Goal: Information Seeking & Learning: Learn about a topic

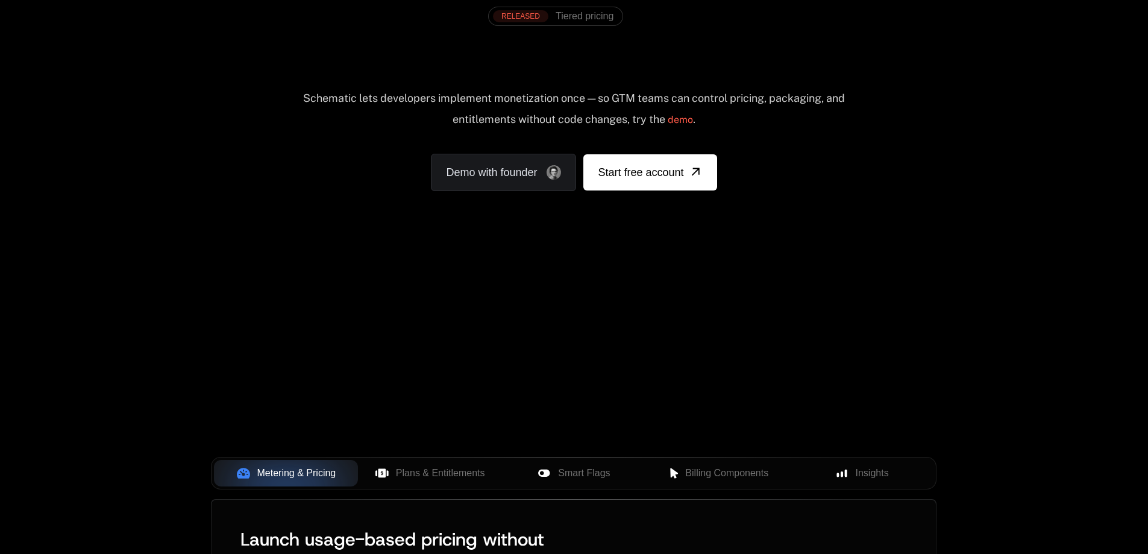
scroll to position [241, 0]
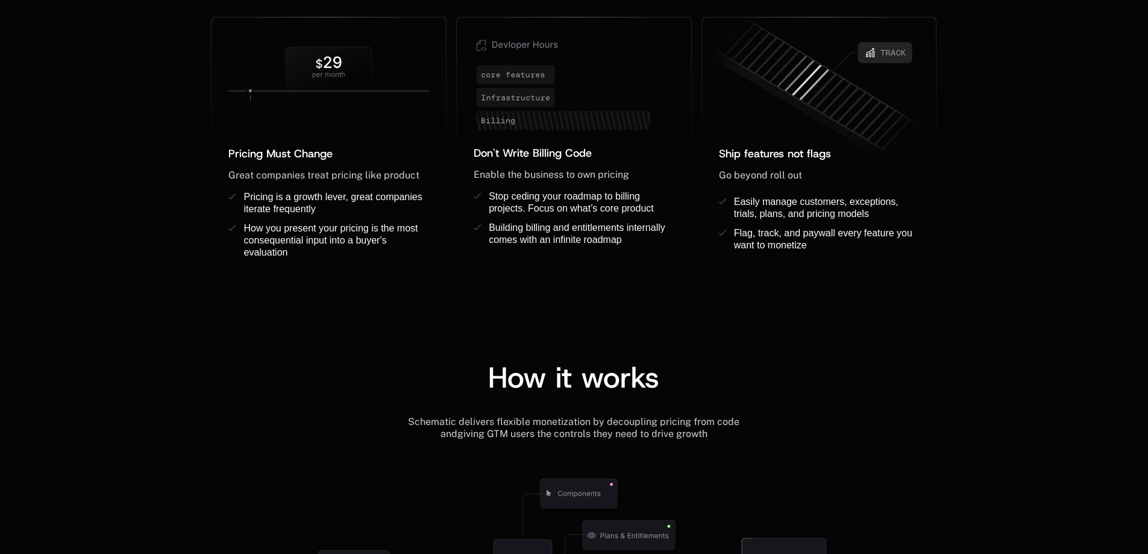
click at [1055, 456] on div "How it works Schematic delivers flexible monetization by decoupling pricing fro…" at bounding box center [574, 503] width 1148 height 377
click at [45, 287] on div "What we believe Pricing Must Change ﻿ ﻿ Great companies treat pricing like prod…" at bounding box center [574, 103] width 1148 height 423
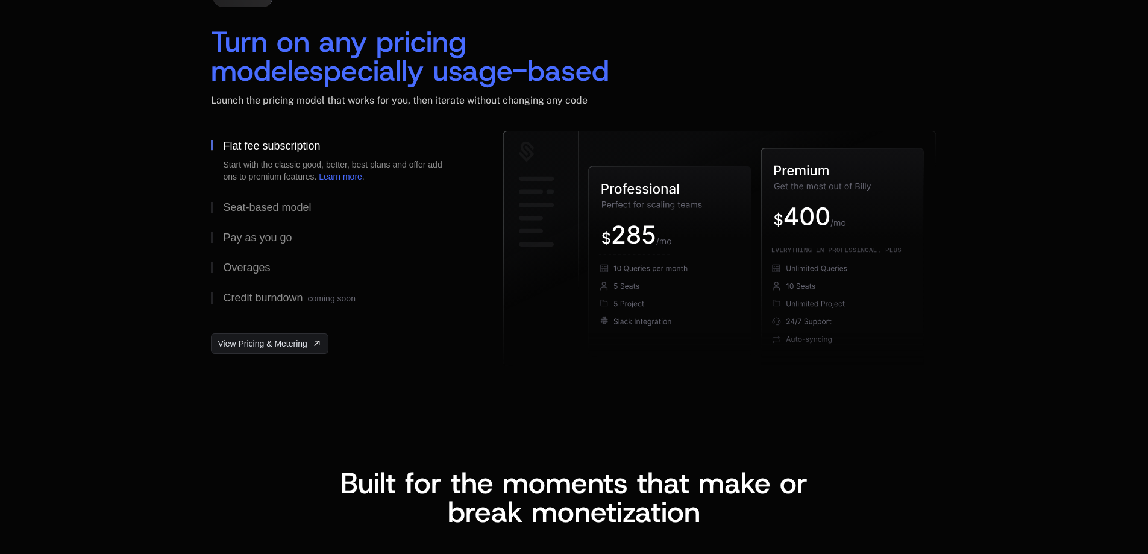
scroll to position [1869, 0]
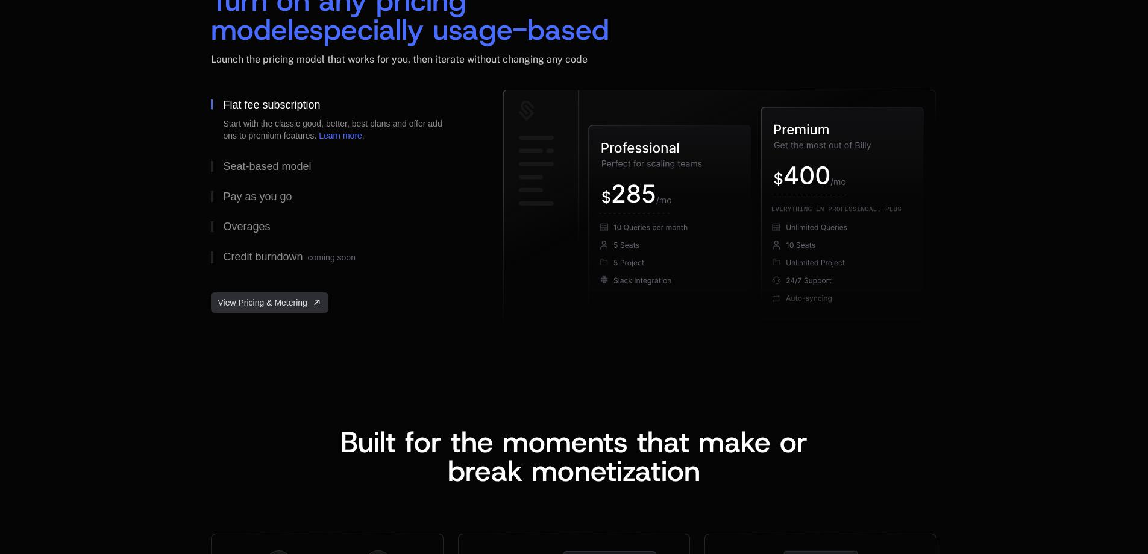
click at [271, 311] on link "View Pricing & Metering" at bounding box center [269, 302] width 117 height 20
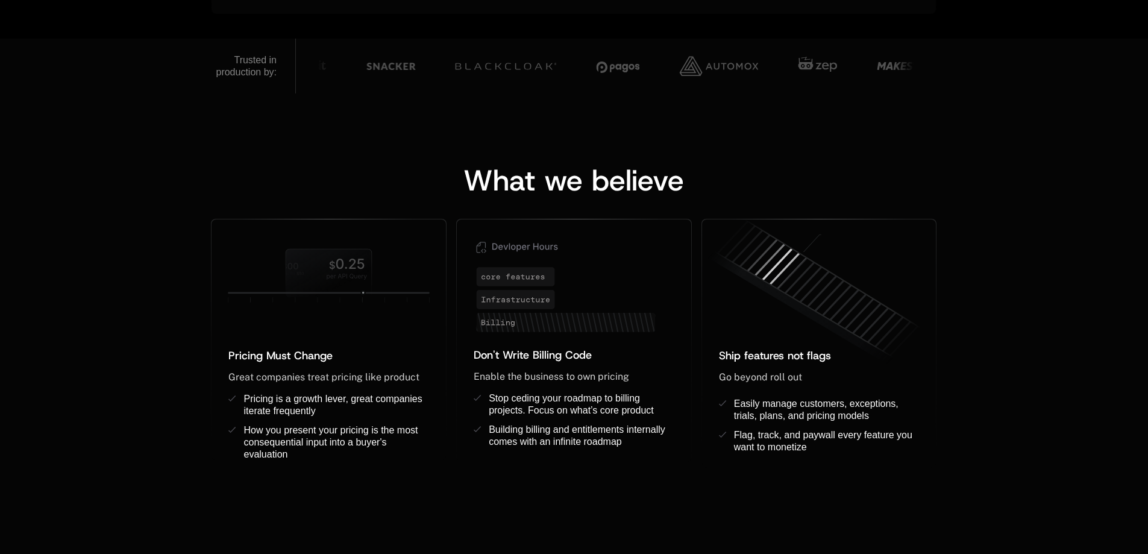
scroll to position [844, 0]
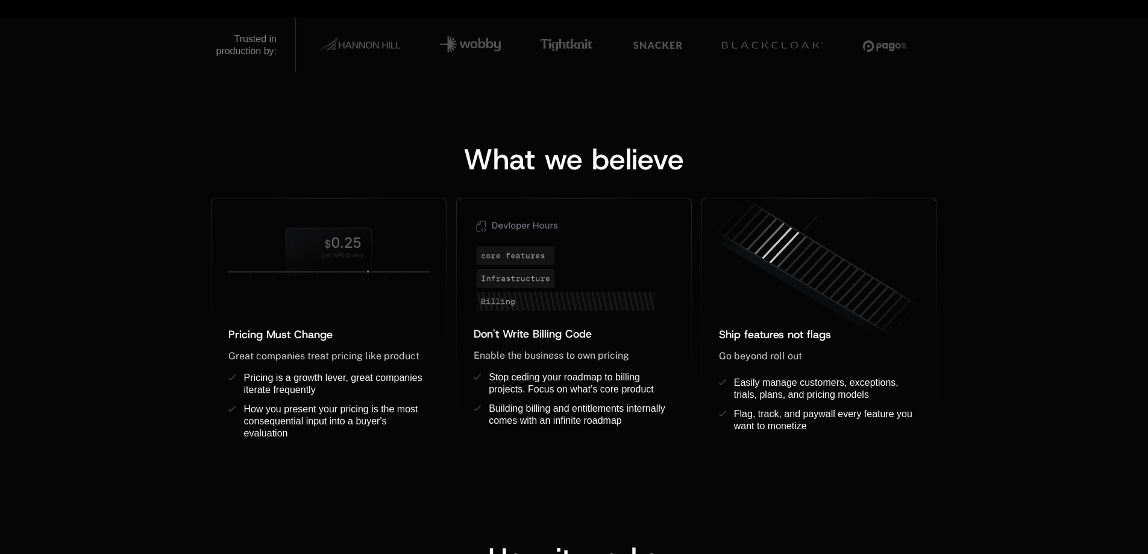
click at [995, 247] on div "What we believe Pricing Must Change ﻿ ﻿ Great companies treat pricing like prod…" at bounding box center [574, 283] width 1148 height 423
click at [14, 237] on div "What we believe Pricing Must Change ﻿ ﻿ Great companies treat pricing like prod…" at bounding box center [574, 283] width 1148 height 423
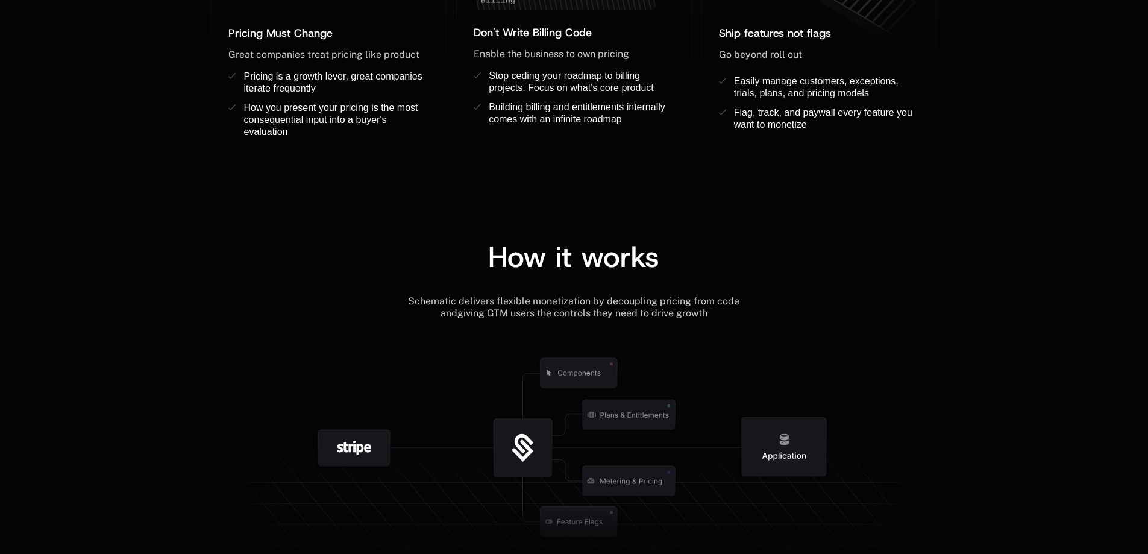
click at [847, 363] on icon at bounding box center [574, 445] width 726 height 252
click at [905, 344] on icon at bounding box center [898, 445] width 75 height 252
click at [1002, 300] on div "How it works Schematic delivers flexible monetization by decoupling pricing fro…" at bounding box center [574, 382] width 1148 height 377
click at [879, 362] on icon at bounding box center [898, 445] width 75 height 252
click at [899, 382] on icon at bounding box center [898, 445] width 75 height 252
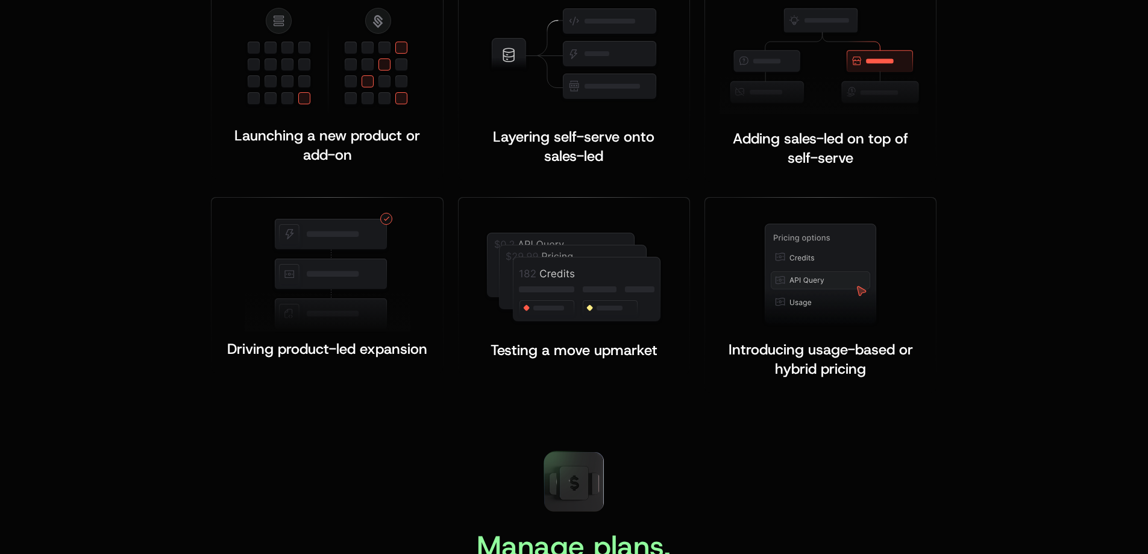
scroll to position [2592, 0]
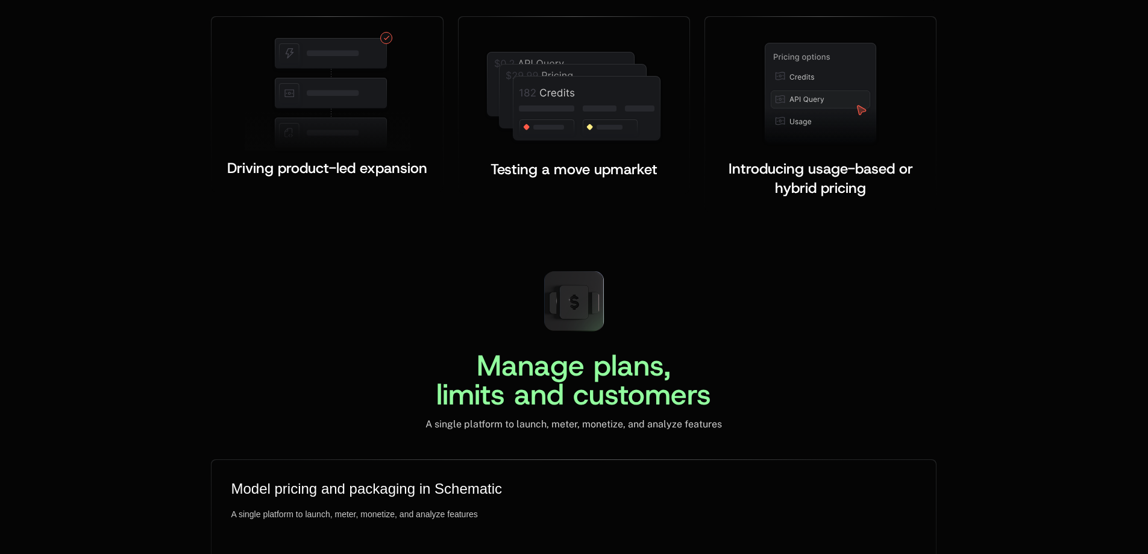
drag, startPoint x: 0, startPoint y: 0, endPoint x: 863, endPoint y: 344, distance: 928.7
click at [863, 344] on div "Manage plans, limits and customers A single platform to launch, meter, monetize…" at bounding box center [574, 345] width 726 height 169
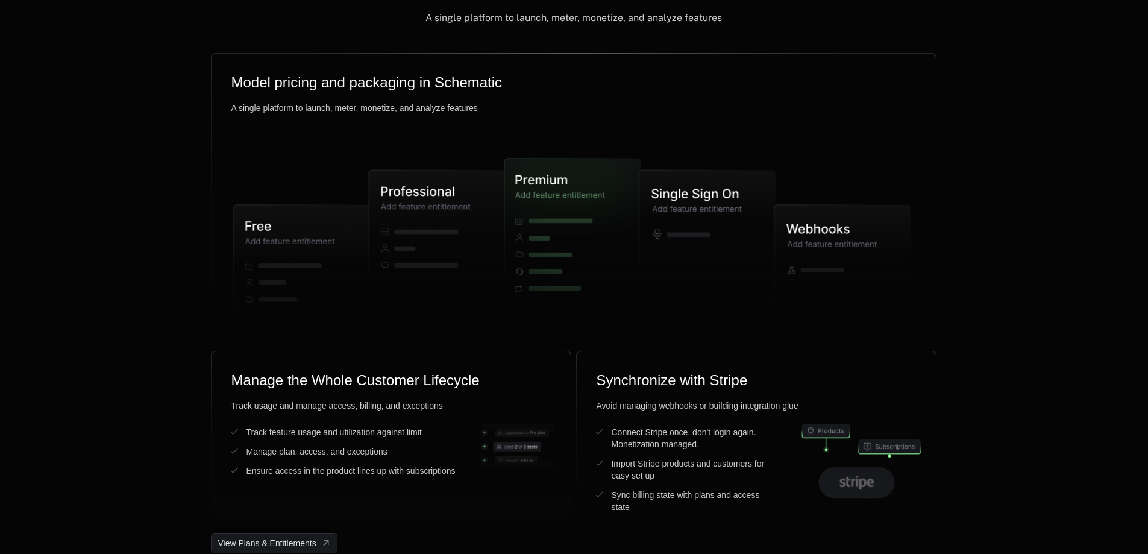
scroll to position [3195, 0]
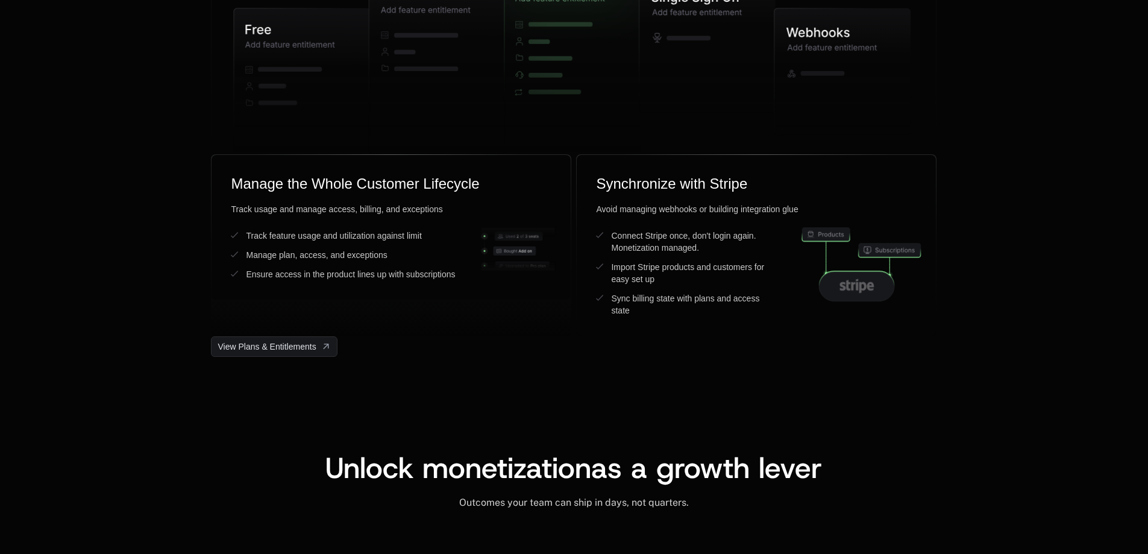
scroll to position [3195, 0]
